Goal: Transaction & Acquisition: Purchase product/service

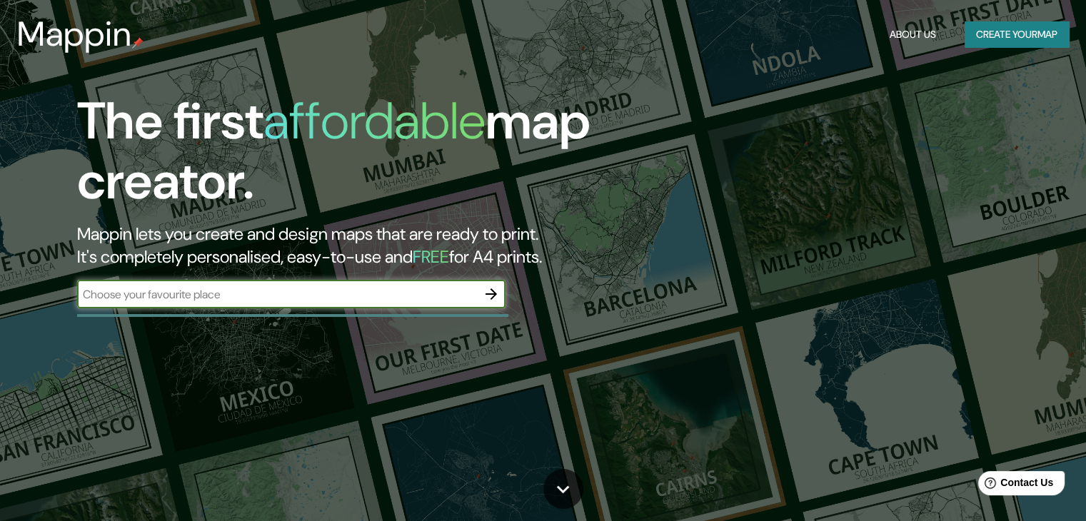
click at [282, 288] on input "text" at bounding box center [277, 294] width 400 height 16
type input "[GEOGRAPHIC_DATA]"
click at [495, 291] on icon "button" at bounding box center [490, 293] width 17 height 17
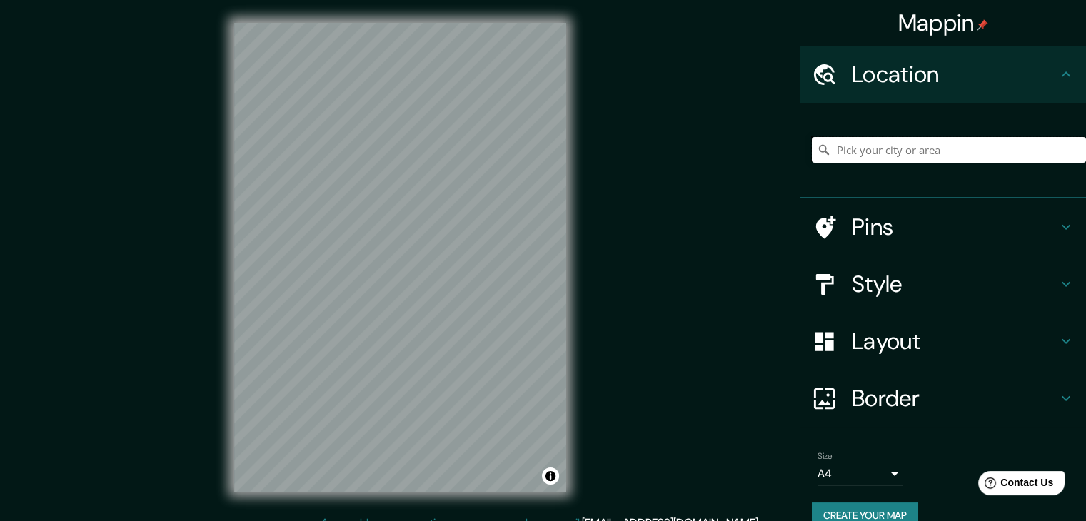
click at [859, 152] on input "Pick your city or area" at bounding box center [948, 150] width 274 height 26
click at [863, 308] on div "Style" at bounding box center [942, 284] width 285 height 57
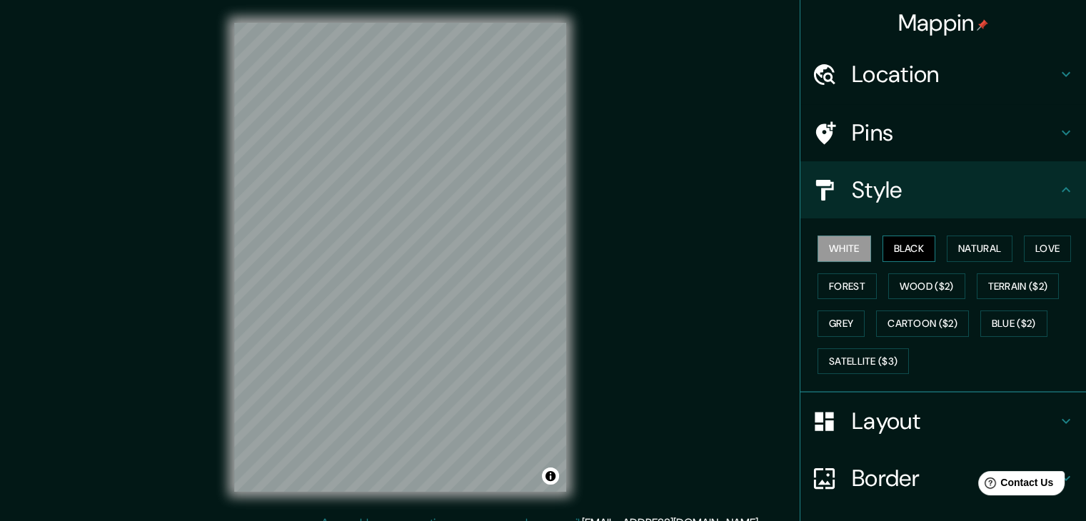
click at [905, 251] on button "Black" at bounding box center [909, 249] width 54 height 26
click at [991, 317] on button "Blue ($2)" at bounding box center [1013, 323] width 67 height 26
click at [884, 239] on button "Black" at bounding box center [909, 249] width 54 height 26
click at [834, 255] on button "White" at bounding box center [844, 249] width 54 height 26
click at [900, 251] on button "Black" at bounding box center [909, 249] width 54 height 26
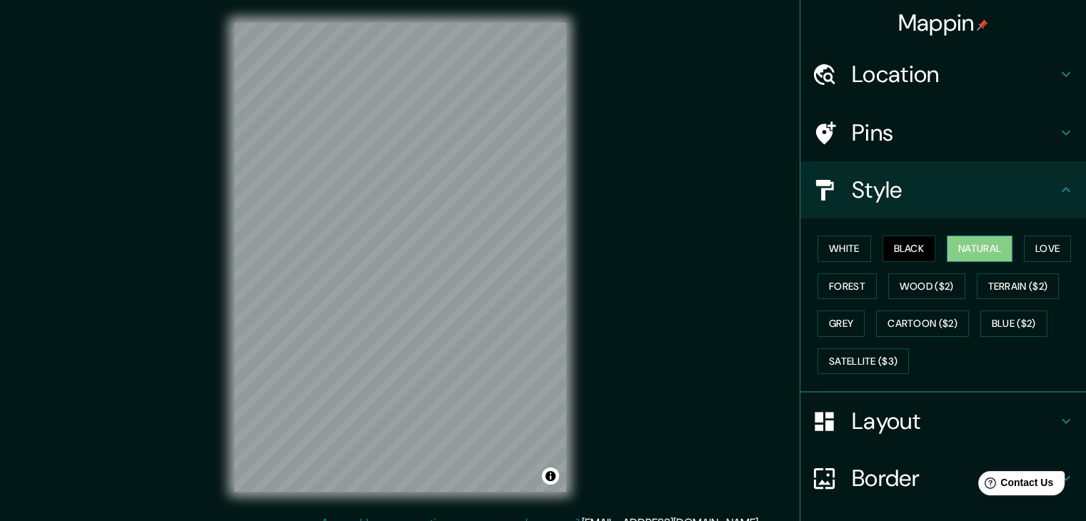
click at [964, 243] on button "Natural" at bounding box center [979, 249] width 66 height 26
click at [899, 246] on button "Black" at bounding box center [909, 249] width 54 height 26
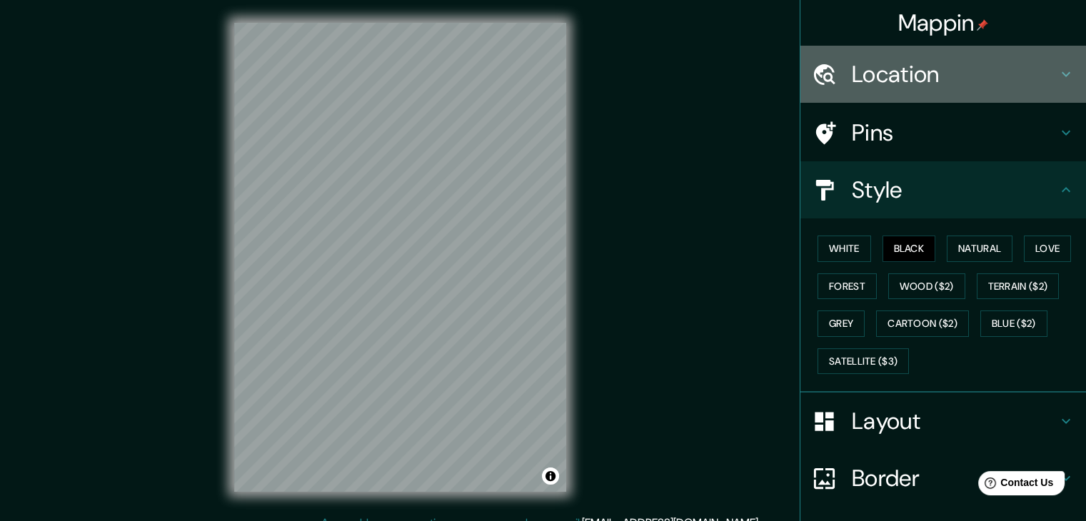
click at [866, 60] on h4 "Location" at bounding box center [954, 74] width 206 height 29
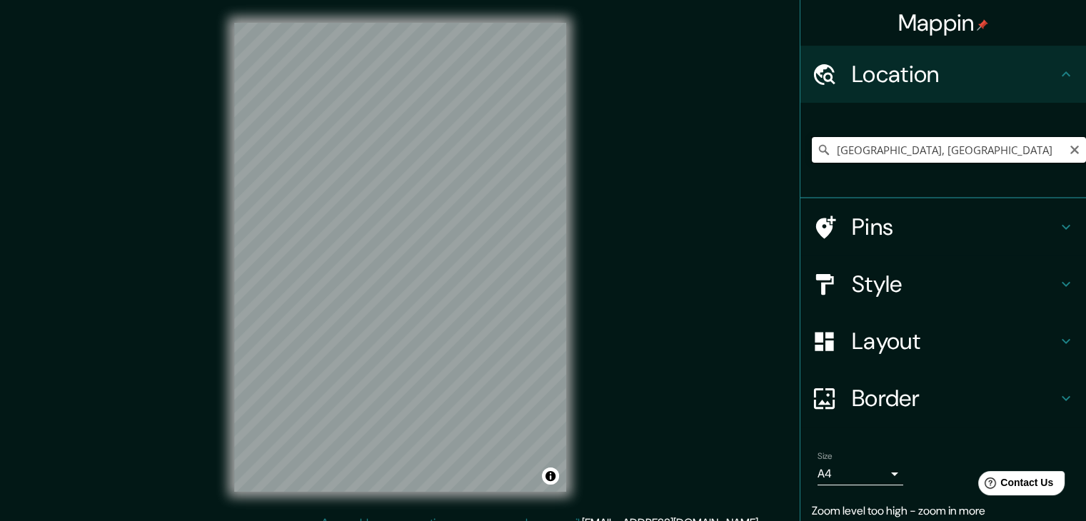
click at [862, 147] on input "[GEOGRAPHIC_DATA], [GEOGRAPHIC_DATA]" at bounding box center [948, 150] width 274 height 26
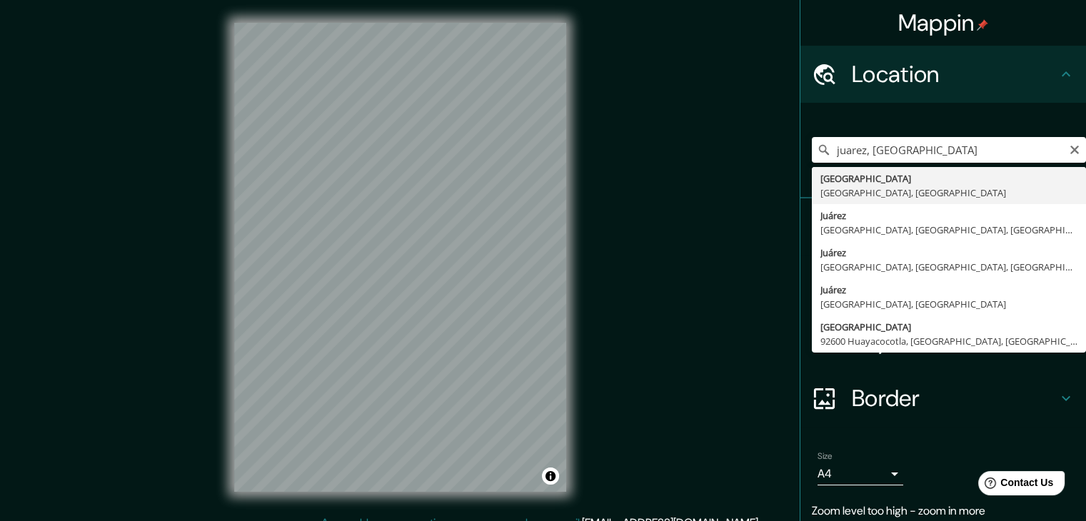
type input "[GEOGRAPHIC_DATA], [GEOGRAPHIC_DATA], [GEOGRAPHIC_DATA]"
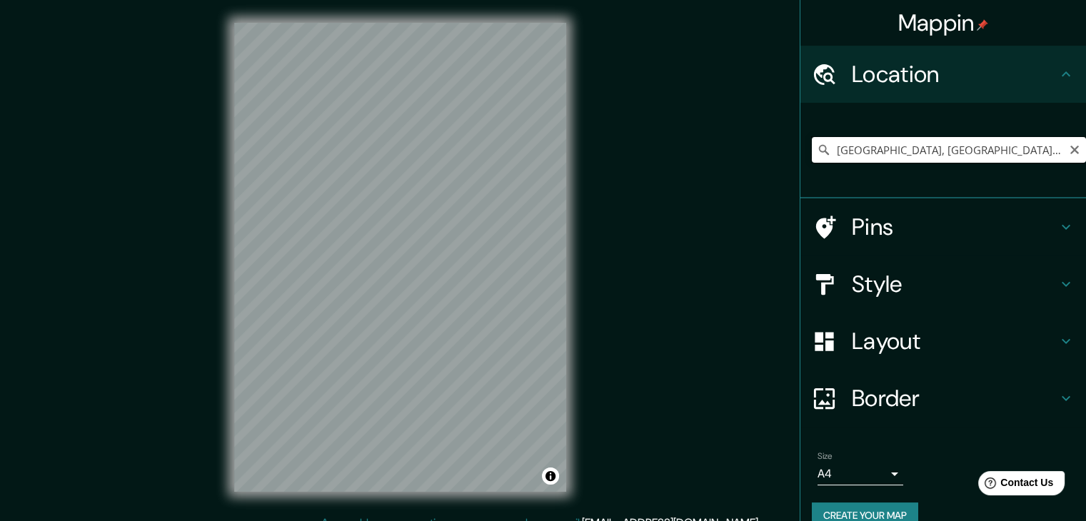
click at [906, 151] on input "[GEOGRAPHIC_DATA], [GEOGRAPHIC_DATA], [GEOGRAPHIC_DATA]" at bounding box center [948, 150] width 274 height 26
click at [862, 148] on input "[GEOGRAPHIC_DATA], [GEOGRAPHIC_DATA], [GEOGRAPHIC_DATA]" at bounding box center [948, 150] width 274 height 26
click at [829, 152] on input "[GEOGRAPHIC_DATA], [GEOGRAPHIC_DATA], [GEOGRAPHIC_DATA]" at bounding box center [948, 150] width 274 height 26
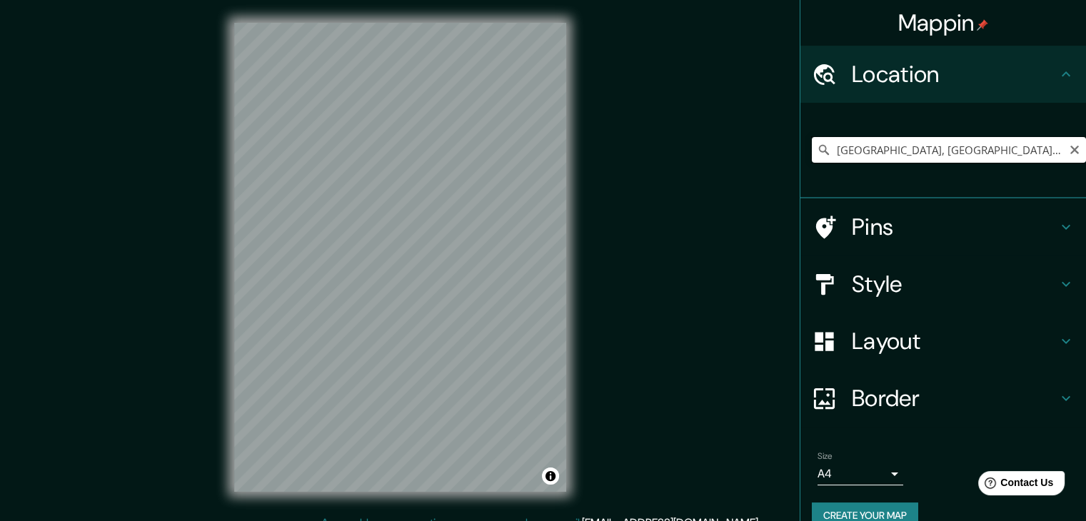
click at [829, 152] on input "[GEOGRAPHIC_DATA], [GEOGRAPHIC_DATA], [GEOGRAPHIC_DATA]" at bounding box center [948, 150] width 274 height 26
click at [879, 148] on input "[GEOGRAPHIC_DATA], [GEOGRAPHIC_DATA], [GEOGRAPHIC_DATA]" at bounding box center [948, 150] width 274 height 26
click at [1070, 152] on icon "Clear" at bounding box center [1074, 150] width 9 height 9
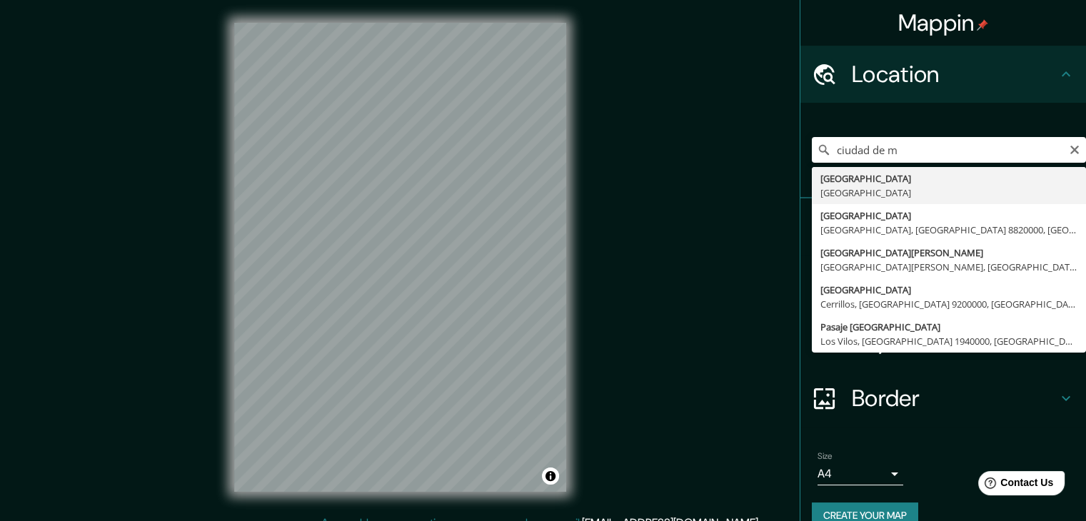
type input "[GEOGRAPHIC_DATA], [GEOGRAPHIC_DATA]"
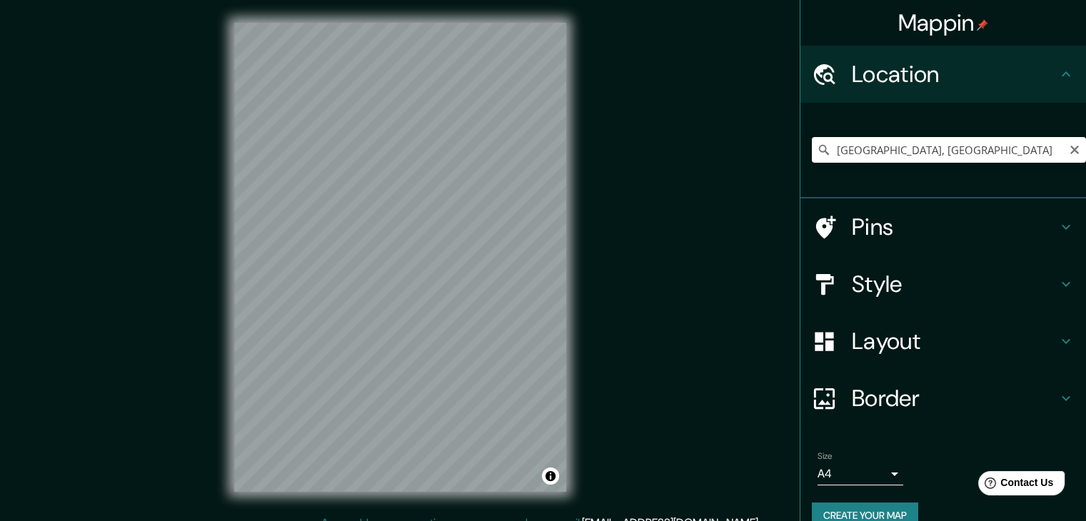
click at [931, 148] on input "[GEOGRAPHIC_DATA], [GEOGRAPHIC_DATA]" at bounding box center [948, 150] width 274 height 26
paste input "Roma Sur, Alcaldía [PERSON_NAME], [GEOGRAPHIC_DATA]."
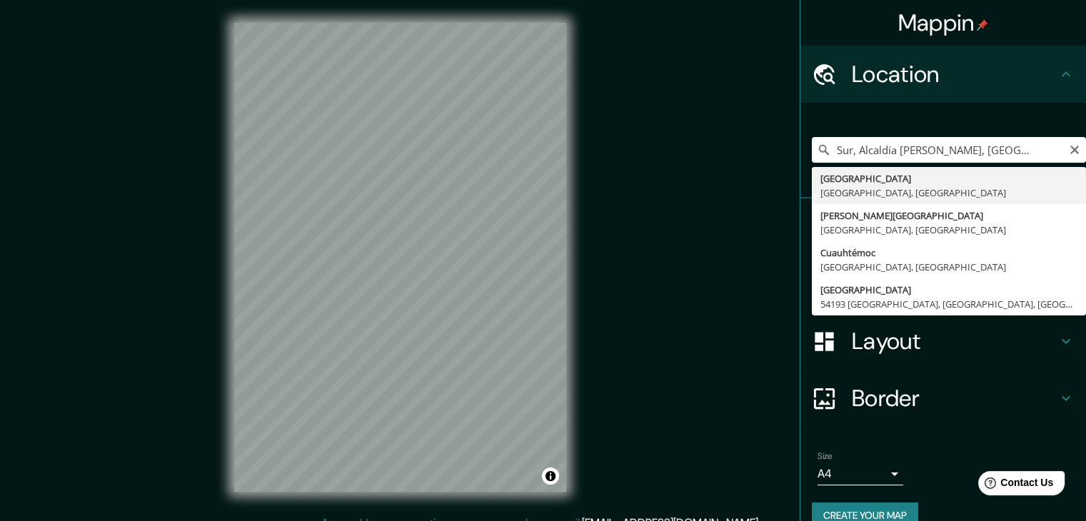
type input "[GEOGRAPHIC_DATA], [GEOGRAPHIC_DATA]"
